Goal: Go to known website

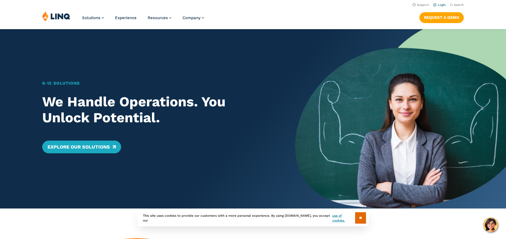
click at [440, 6] on link "Login" at bounding box center [439, 4] width 12 height 3
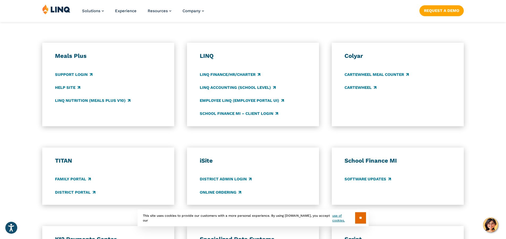
scroll to position [319, 0]
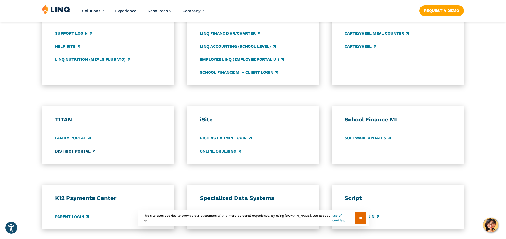
click at [80, 153] on link "District Portal" at bounding box center [75, 152] width 40 height 6
